Goal: Information Seeking & Learning: Learn about a topic

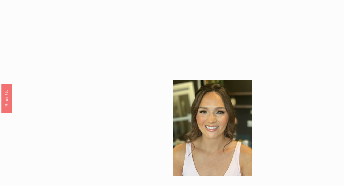
scroll to position [432, 0]
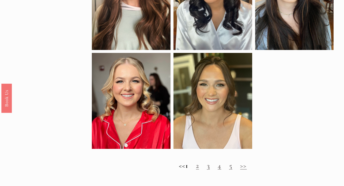
click at [199, 165] on link "2" at bounding box center [197, 166] width 3 height 8
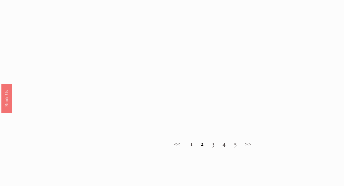
scroll to position [461, 0]
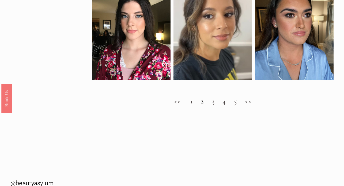
click at [214, 105] on link "3" at bounding box center [213, 101] width 3 height 8
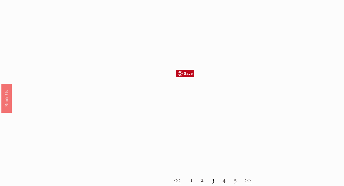
scroll to position [447, 0]
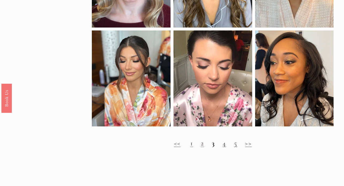
click at [225, 145] on link "4" at bounding box center [224, 143] width 3 height 8
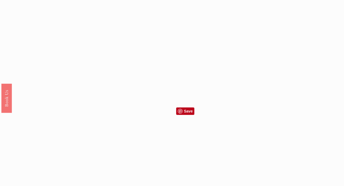
scroll to position [495, 0]
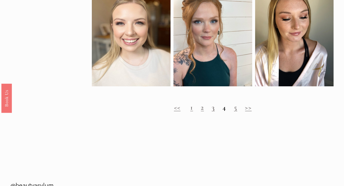
click at [237, 109] on link "5" at bounding box center [235, 107] width 3 height 8
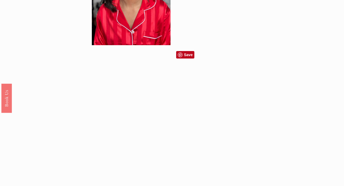
scroll to position [446, 0]
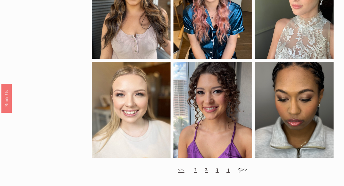
click at [247, 170] on h2 "<< 1 2 3 4 5 >>" at bounding box center [213, 169] width 242 height 8
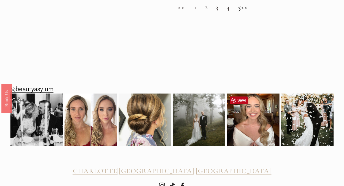
scroll to position [630, 0]
